Goal: Check status: Check status

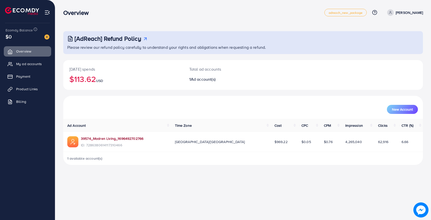
click at [104, 139] on link "39574_Modren Living_1696492702766" at bounding box center [112, 138] width 62 height 5
click at [22, 77] on span "Payment" at bounding box center [24, 76] width 14 height 5
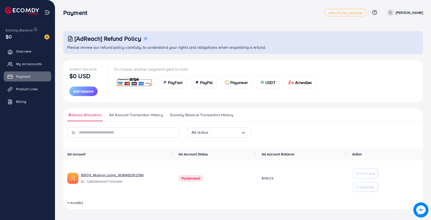
click at [131, 114] on span "Ad Account Transaction History" at bounding box center [136, 115] width 54 height 6
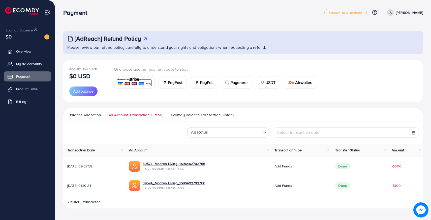
click at [212, 116] on span "Ecomdy Balance Transaction History" at bounding box center [202, 115] width 63 height 6
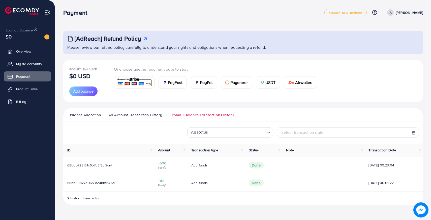
click at [82, 116] on span "Balance Allocation" at bounding box center [85, 115] width 32 height 6
